Goal: Find specific page/section: Find specific page/section

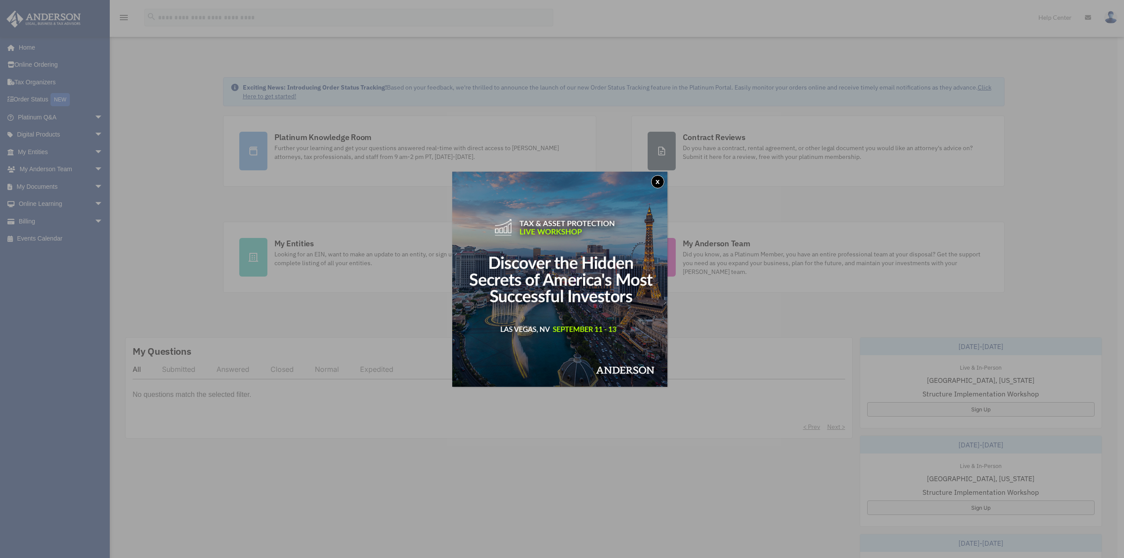
click at [41, 152] on div "x" at bounding box center [562, 279] width 1124 height 558
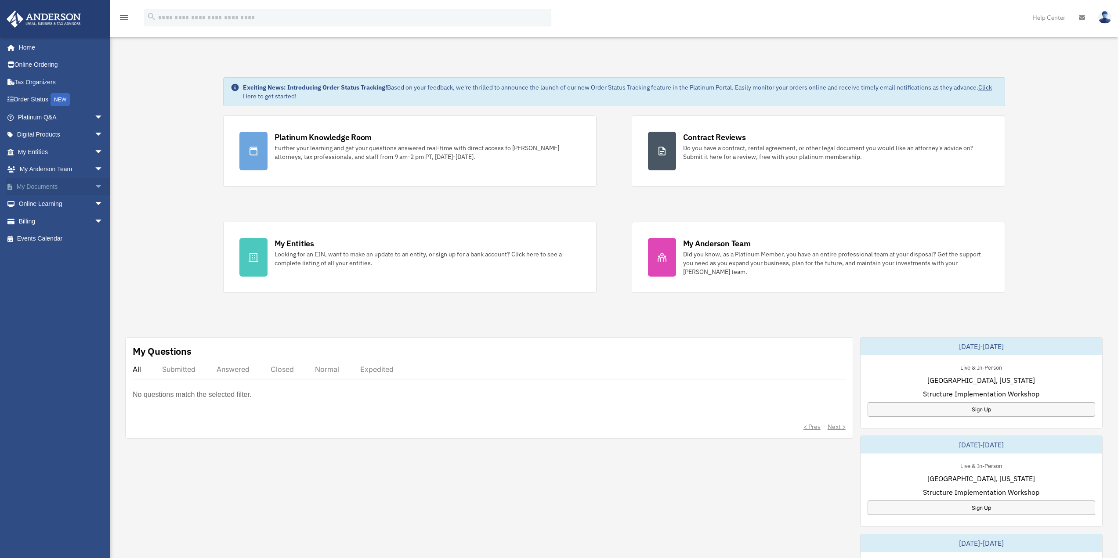
click at [46, 184] on link "My Documents arrow_drop_down" at bounding box center [61, 187] width 110 height 18
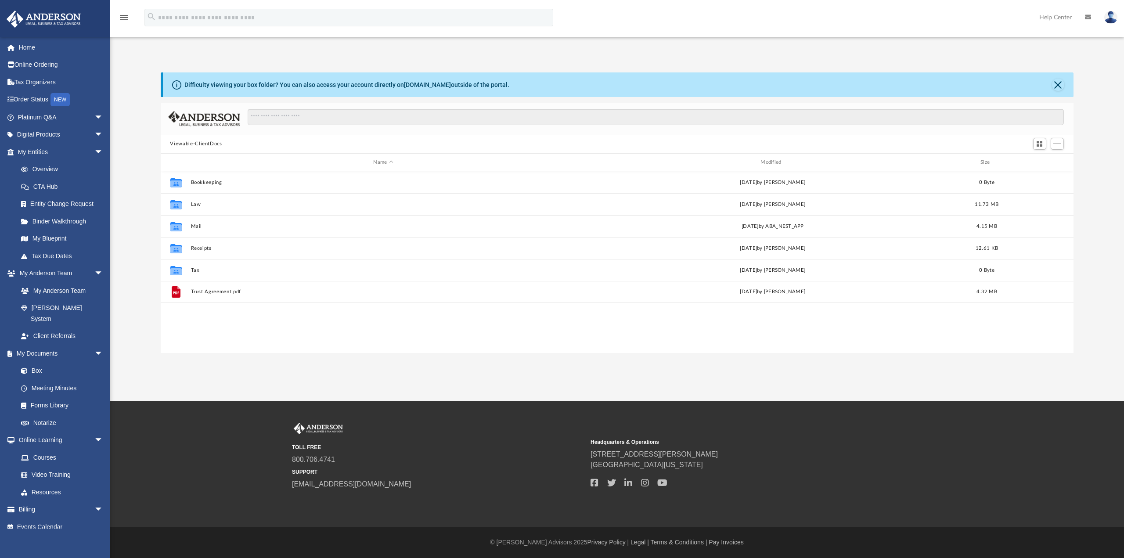
scroll to position [193, 906]
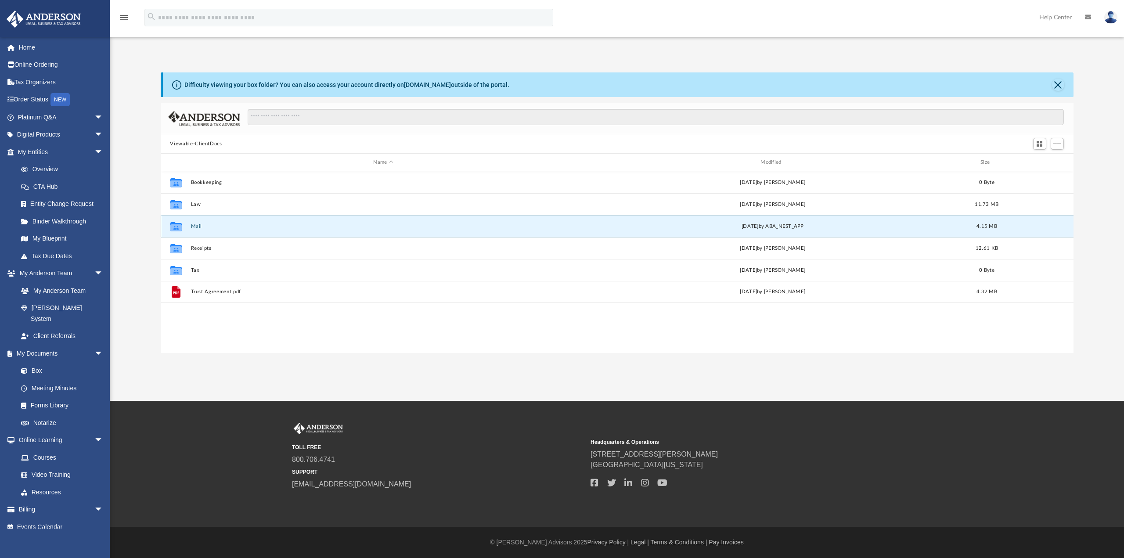
click at [195, 228] on button "Mail" at bounding box center [384, 227] width 386 height 6
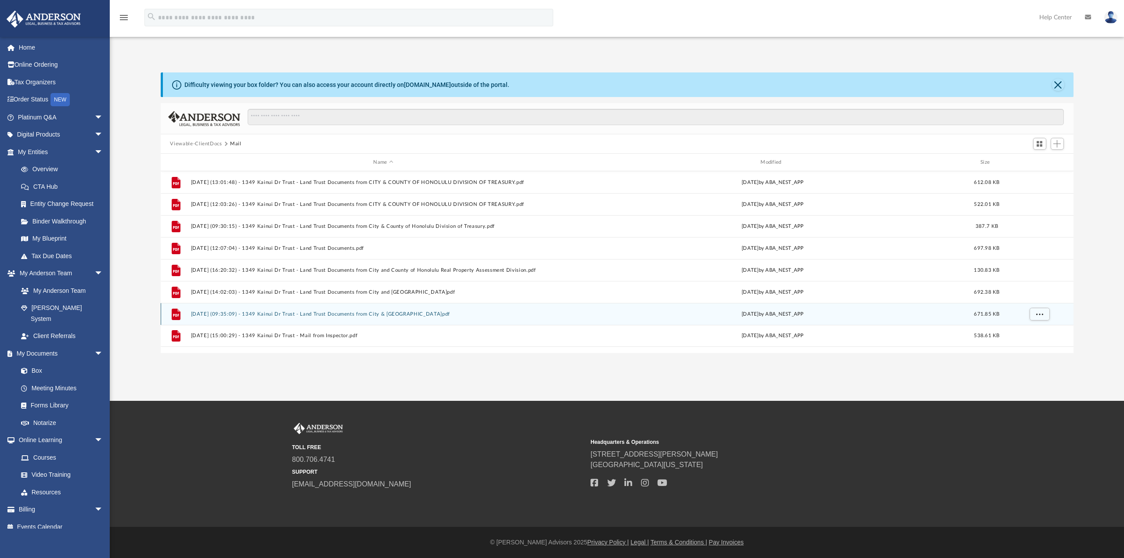
click at [278, 314] on button "2025.07.25 (09:35:09) - 1349 Kainui Dr Trust - Land Trust Documents from City &…" at bounding box center [384, 314] width 386 height 6
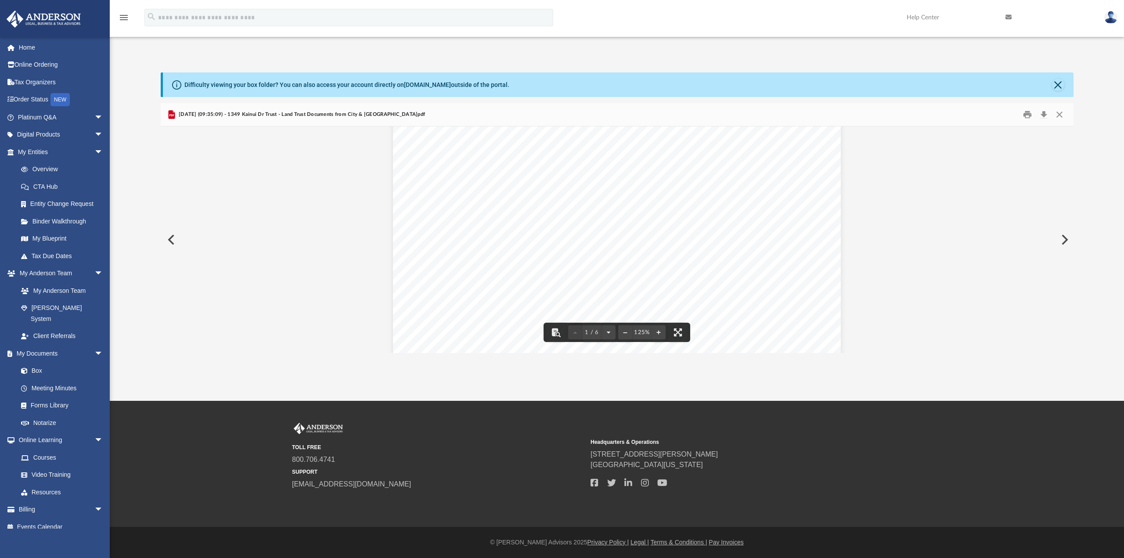
scroll to position [0, 0]
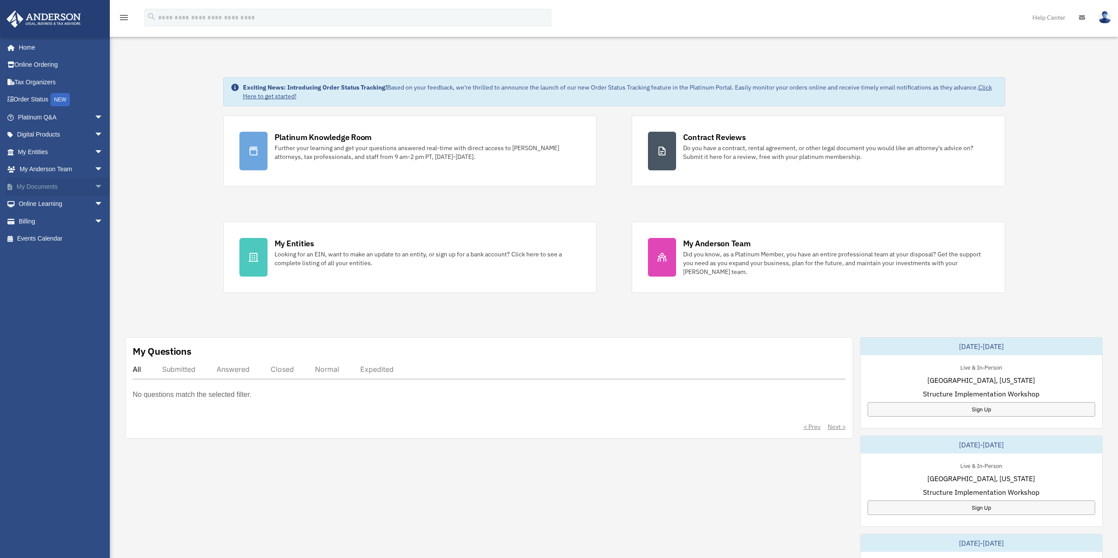
click at [45, 186] on link "My Documents arrow_drop_down" at bounding box center [61, 187] width 110 height 18
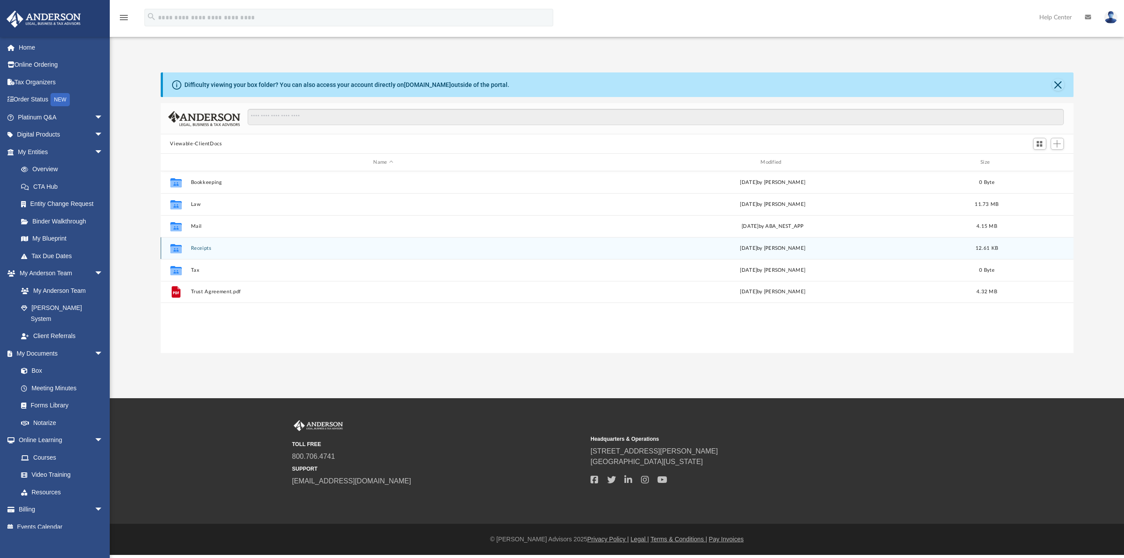
scroll to position [193, 906]
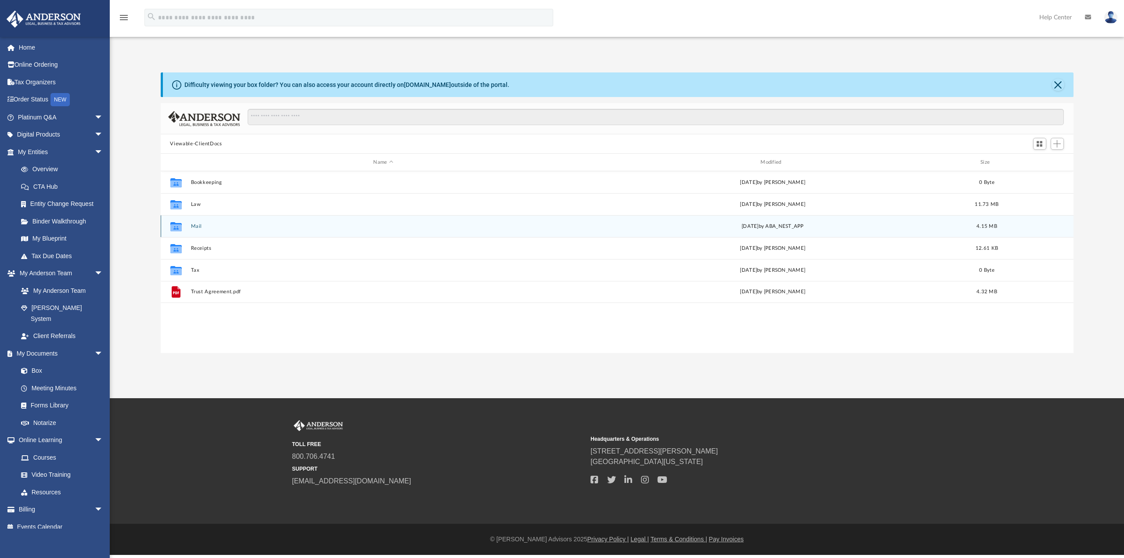
click at [205, 229] on button "Mail" at bounding box center [384, 227] width 386 height 6
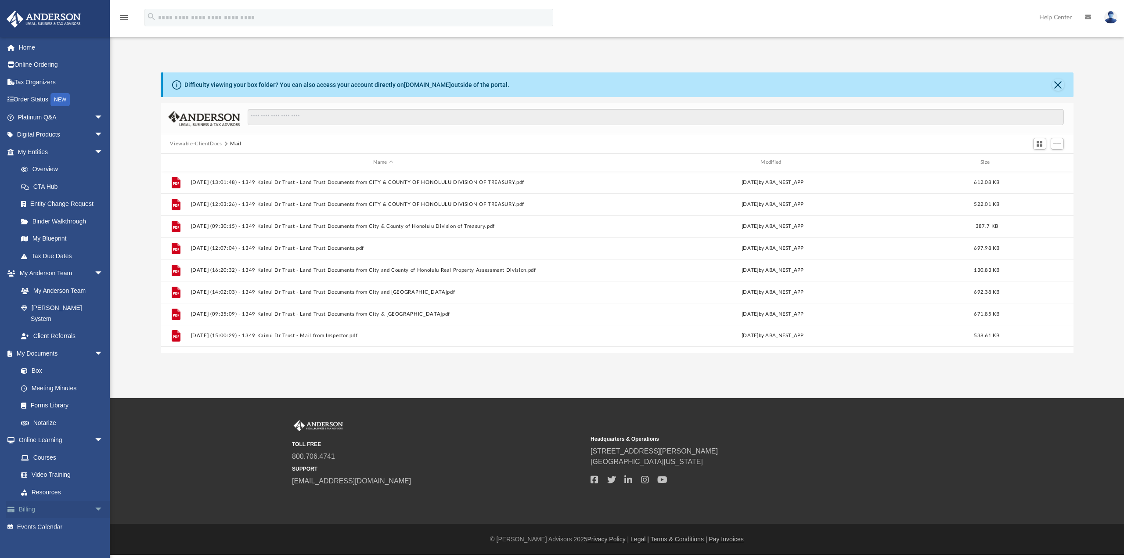
click at [45, 501] on link "Billing arrow_drop_down" at bounding box center [61, 510] width 110 height 18
